Goal: Check status: Check status

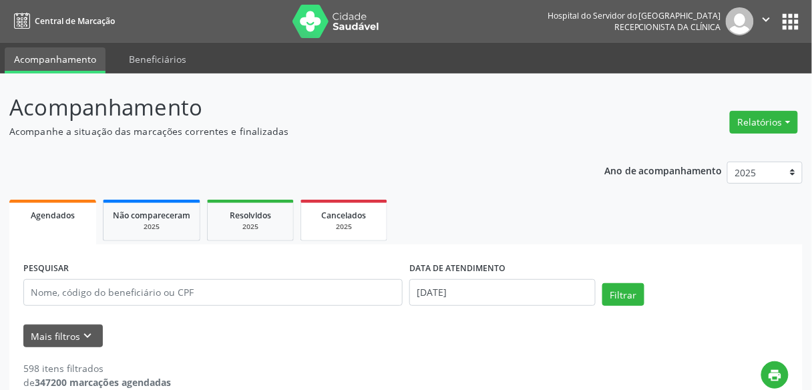
click at [328, 212] on span "Cancelados" at bounding box center [344, 215] width 45 height 11
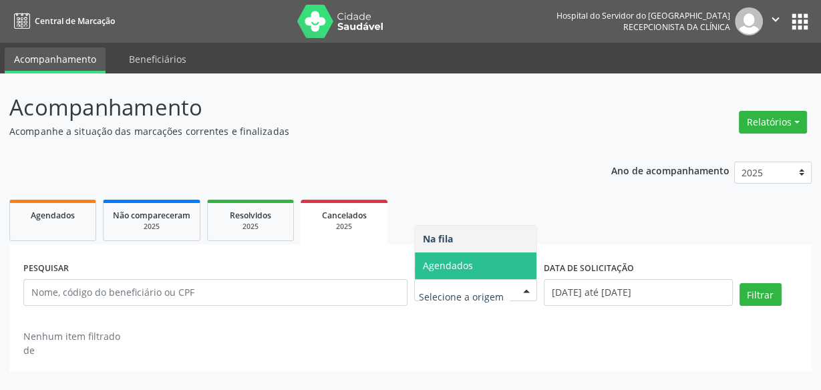
click at [477, 264] on span "Agendados" at bounding box center [476, 265] width 122 height 27
select select "7"
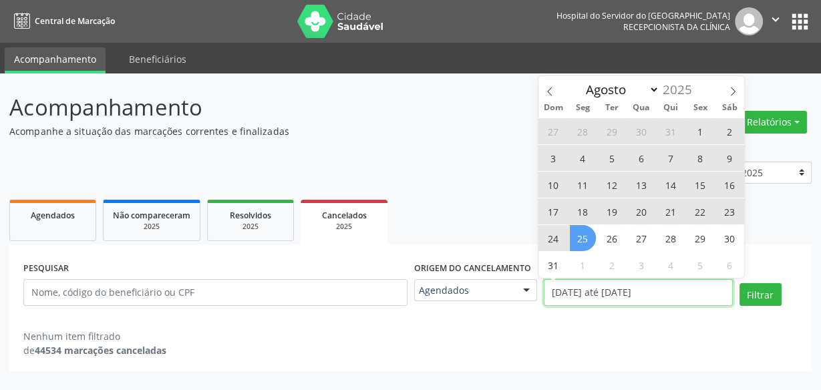
click at [576, 296] on input "[DATE] até [DATE]" at bounding box center [638, 292] width 188 height 27
click at [577, 236] on span "25" at bounding box center [583, 238] width 26 height 26
type input "[DATE]"
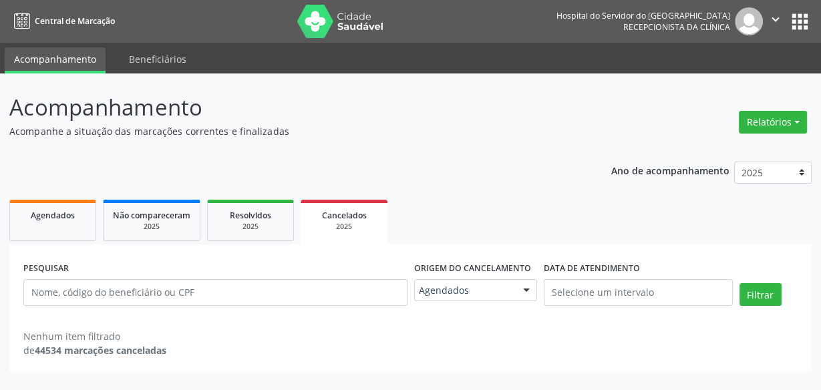
click at [487, 214] on ul "Agendados Não compareceram 2025 Resolvidos 2025 Cancelados 2025" at bounding box center [410, 220] width 802 height 48
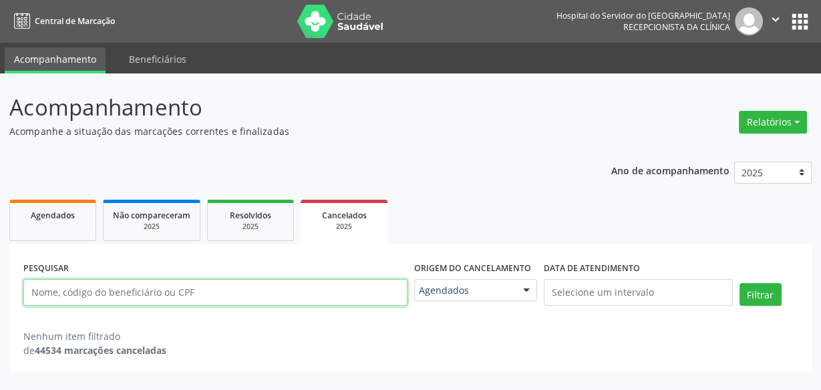
click at [182, 295] on input "text" at bounding box center [215, 292] width 384 height 27
paste input "[PERSON_NAME]"
type input "[PERSON_NAME]"
click at [739, 283] on button "Filtrar" at bounding box center [760, 294] width 42 height 23
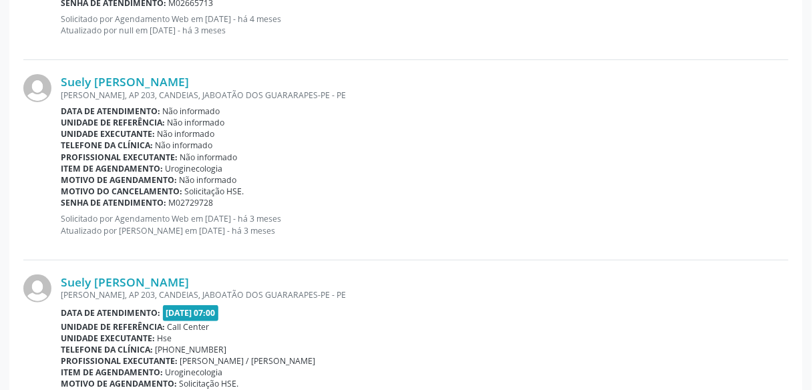
scroll to position [1415, 0]
